Goal: Obtain resource: Obtain resource

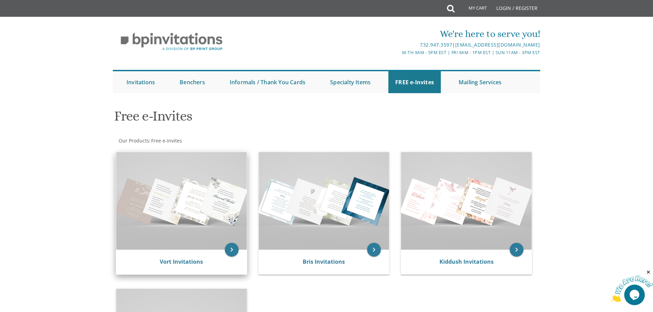
click at [190, 205] on img at bounding box center [181, 201] width 131 height 98
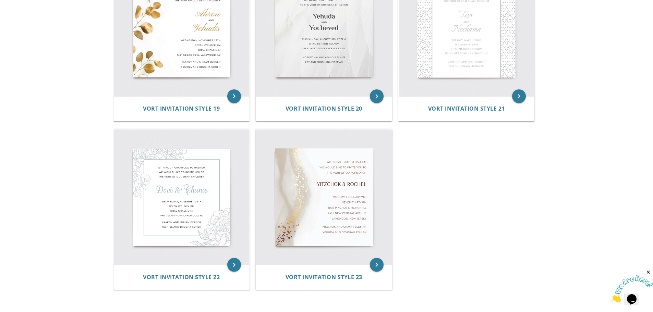
scroll to position [1207, 0]
click at [191, 206] on img at bounding box center [182, 198] width 136 height 136
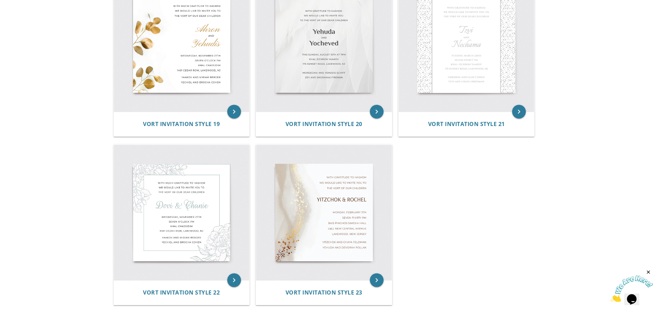
scroll to position [1193, 0]
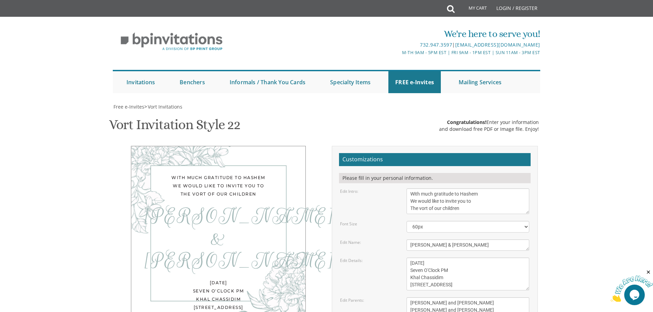
click at [191, 206] on div "With much gratitude to Hashem We would like to invite you to The vort of our ch…" at bounding box center [218, 255] width 175 height 219
click at [427, 189] on textarea "With much gratitude to Hashem We would like to invite you to The vort of our ch…" at bounding box center [468, 202] width 123 height 26
click at [428, 189] on textarea "With much gratitude to Hashem We would like to invite you to The vort of our ch…" at bounding box center [468, 202] width 123 height 26
type textarea "With much gratitude to Hashem We would like to invite you to The l'chaim of our…"
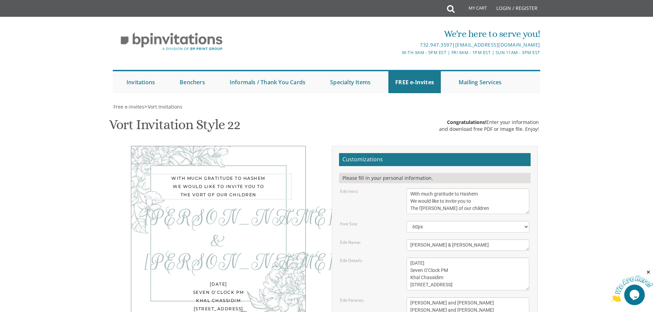
click at [446, 240] on textarea "Dovi & Chanie" at bounding box center [468, 245] width 123 height 11
type textarea "D"
type textarea "Aharon and Frieda"
click at [471, 258] on textarea "Wednesday, November 27th Seven O'Clock PM Khal Chassidim 1401 Cedar Row, Lakewo…" at bounding box center [468, 274] width 123 height 33
click at [462, 258] on textarea "Wednesday, November 27th Seven O'Clock PM Khal Chassidim 1401 Cedar Row, Lakewo…" at bounding box center [468, 274] width 123 height 33
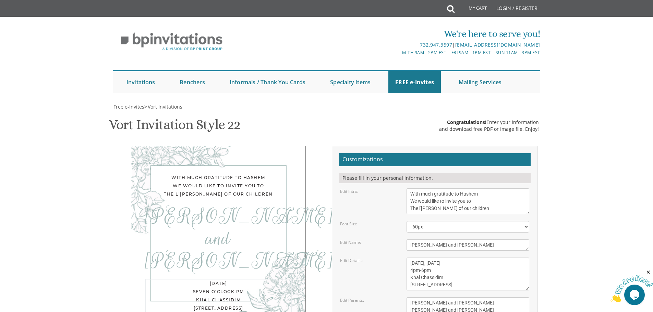
click at [447, 258] on textarea "Wednesday, November 27th Seven O'Clock PM Khal Chassidim 1401 Cedar Row, Lakewo…" at bounding box center [468, 274] width 123 height 33
click at [483, 258] on textarea "Wednesday, November 27th Seven O'Clock PM Khal Chassidim 1401 Cedar Row, Lakewo…" at bounding box center [468, 274] width 123 height 33
click at [444, 258] on textarea "Wednesday, November 27th Seven O'Clock PM Khal Chassidim 1401 Cedar Row, Lakewo…" at bounding box center [468, 274] width 123 height 33
click at [448, 258] on textarea "Wednesday, November 27th Seven O'Clock PM Khal Chassidim 1401 Cedar Row, Lakewo…" at bounding box center [468, 274] width 123 height 33
type textarea "Today, August 12th 4pm-6pm 3 Evian Ct, Lakewood, NJ"
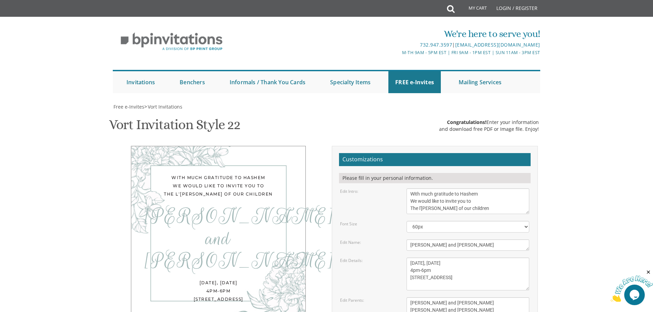
drag, startPoint x: 469, startPoint y: 215, endPoint x: 397, endPoint y: 204, distance: 72.7
click at [397, 298] on div "Edit Parents: Yaakov and Miriam Berger Yechiel and Brocha Cohen" at bounding box center [435, 307] width 200 height 19
type textarea "Rabbi and Mrs Maimon Elbaz Rabbi and Mrs Dovid Churba"
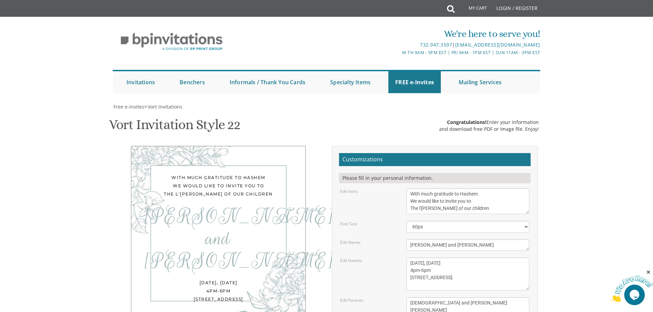
type input "jfchurba@gmail.com"
click at [521, 221] on select "40px 50px 60px 70px 80px" at bounding box center [468, 227] width 123 height 12
select select "50px"
click at [407, 221] on select "40px 50px 60px 70px 80px" at bounding box center [468, 227] width 123 height 12
